Goal: Find specific page/section: Find specific page/section

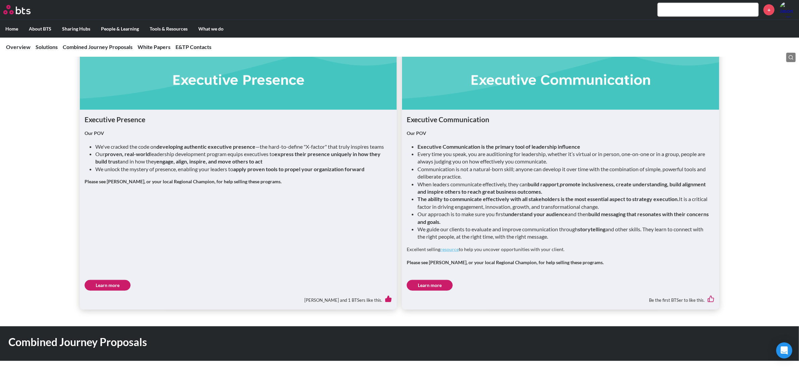
scroll to position [671, 0]
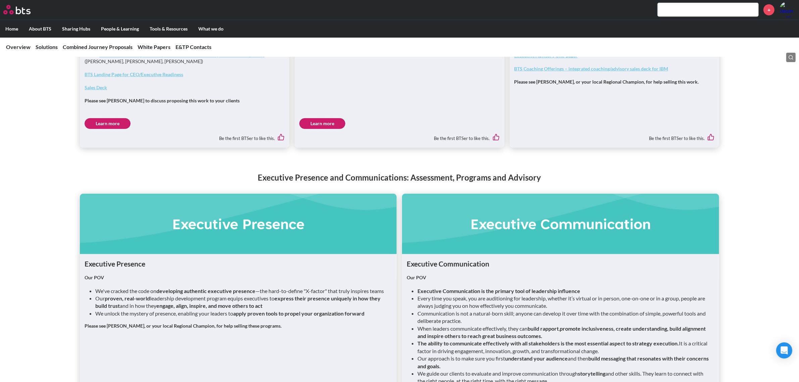
click at [712, 14] on input "text" at bounding box center [708, 9] width 101 height 13
type input "disrupt"
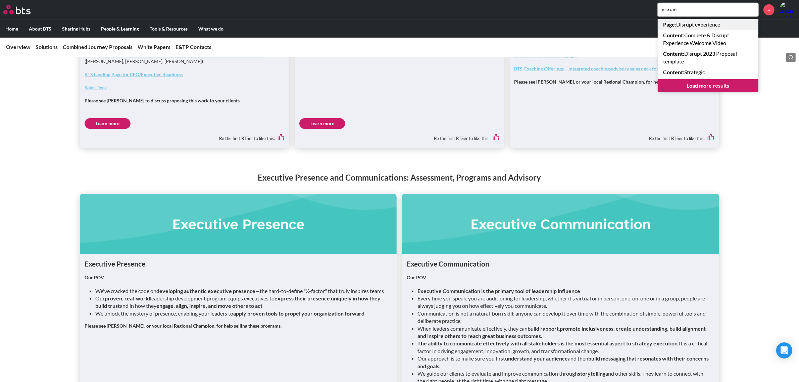
click at [710, 24] on link "Page : Disrupt experience" at bounding box center [708, 24] width 101 height 11
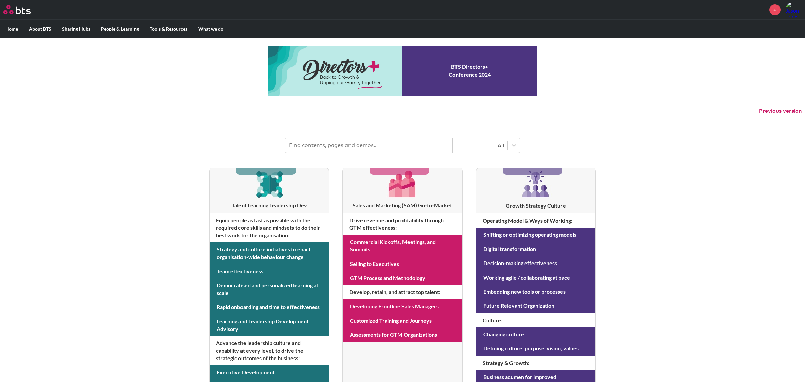
click at [371, 140] on input "text" at bounding box center [369, 145] width 168 height 15
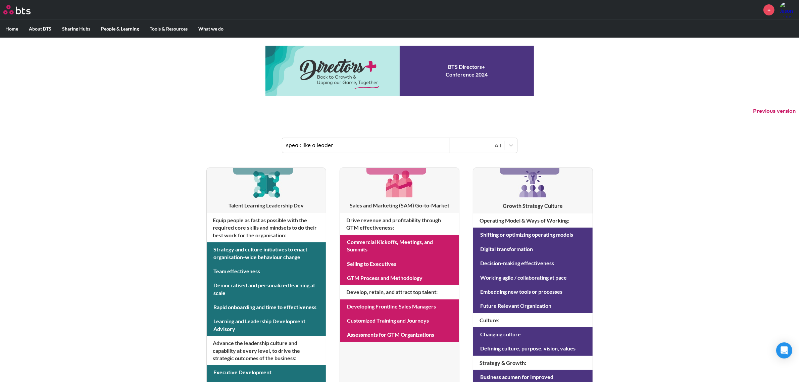
type input "speak like a leader"
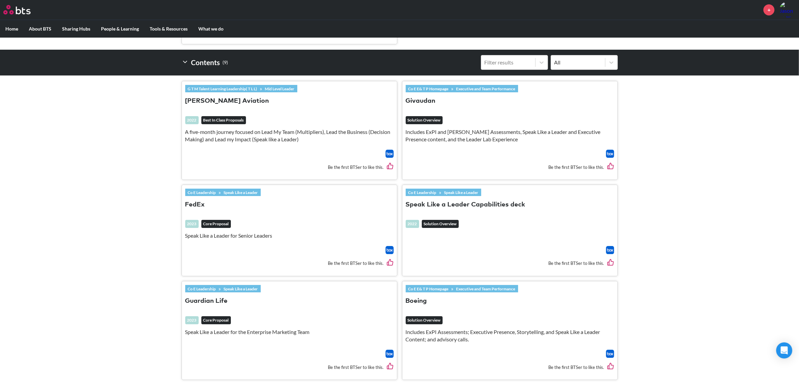
scroll to position [210, 0]
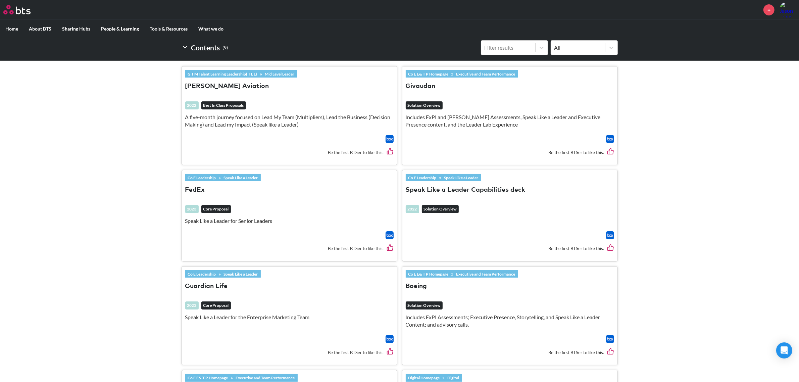
click at [470, 189] on button "Speak Like a Leader Capabilities deck" at bounding box center [466, 190] width 120 height 9
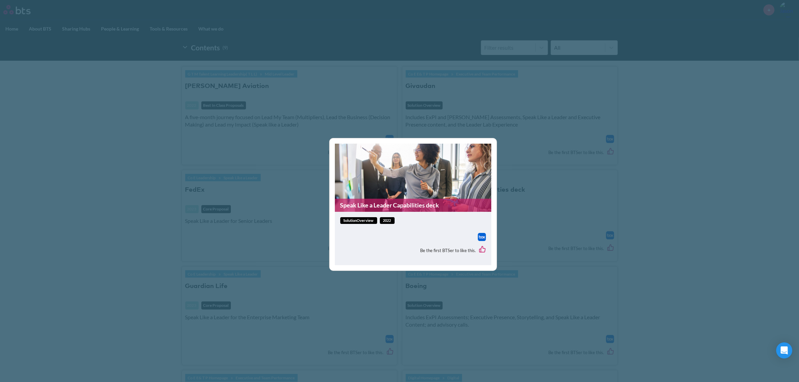
click at [407, 201] on link "Speak Like a Leader Capabilities deck" at bounding box center [413, 205] width 156 height 13
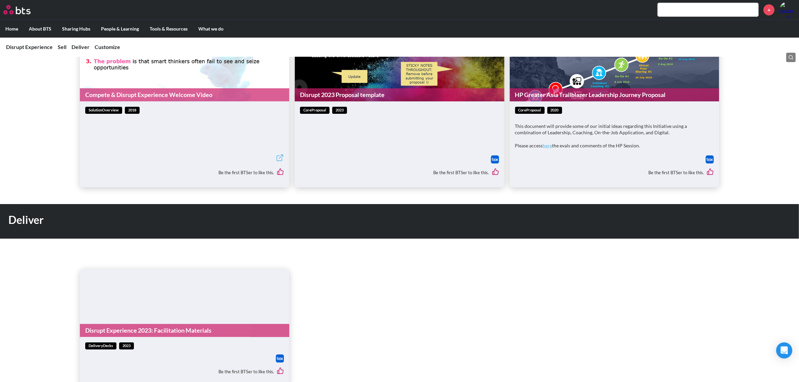
scroll to position [379, 0]
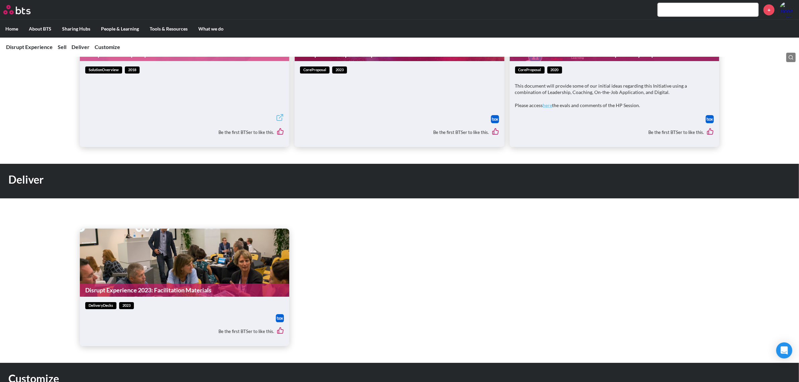
click at [114, 296] on link "Disrupt Experience 2023: Facilitation Materials" at bounding box center [184, 290] width 209 height 13
